Goal: Transaction & Acquisition: Book appointment/travel/reservation

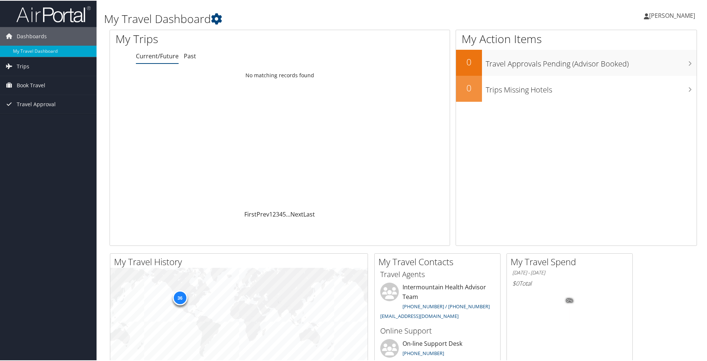
click at [673, 19] on span "[PERSON_NAME]" at bounding box center [672, 15] width 46 height 8
click at [532, 13] on div "Darren Worley Darren Worley My Settings Travel Agency Contacts View Travel Prof…" at bounding box center [591, 18] width 236 height 29
click at [26, 65] on span "Trips" at bounding box center [23, 65] width 13 height 19
click at [32, 118] on span "Book Travel" at bounding box center [31, 118] width 29 height 19
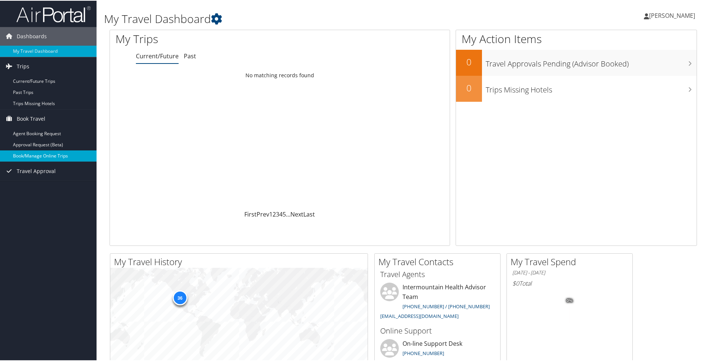
click at [39, 154] on link "Book/Manage Online Trips" at bounding box center [48, 155] width 97 height 11
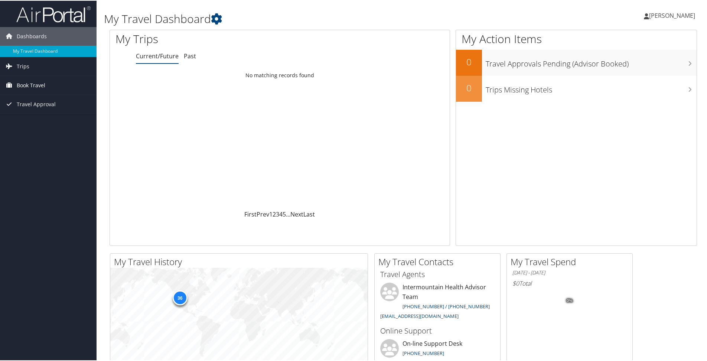
click at [35, 85] on span "Book Travel" at bounding box center [31, 84] width 29 height 19
click at [50, 122] on link "Book/Manage Online Trips" at bounding box center [48, 121] width 97 height 11
